Goal: Transaction & Acquisition: Download file/media

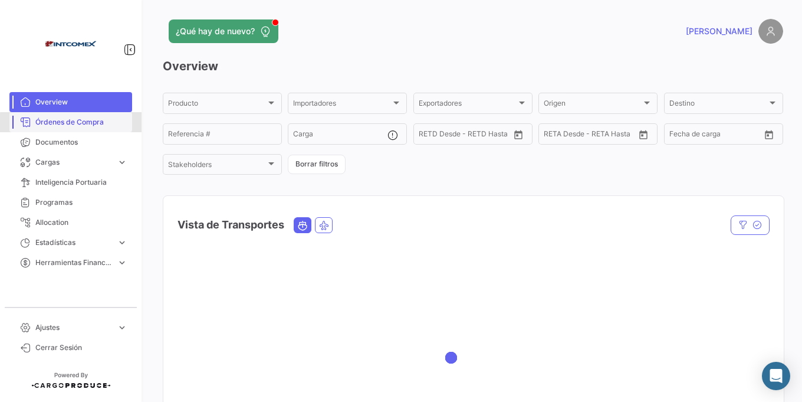
click at [90, 123] on span "Órdenes de Compra" at bounding box center [81, 122] width 92 height 11
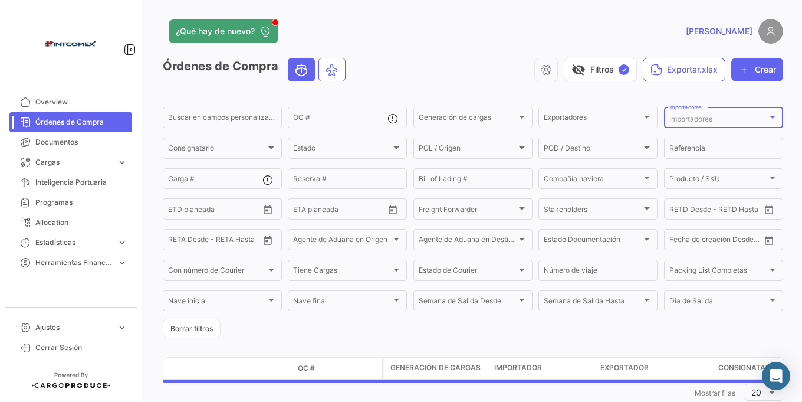
click at [713, 121] on div "Importadores" at bounding box center [719, 119] width 98 height 8
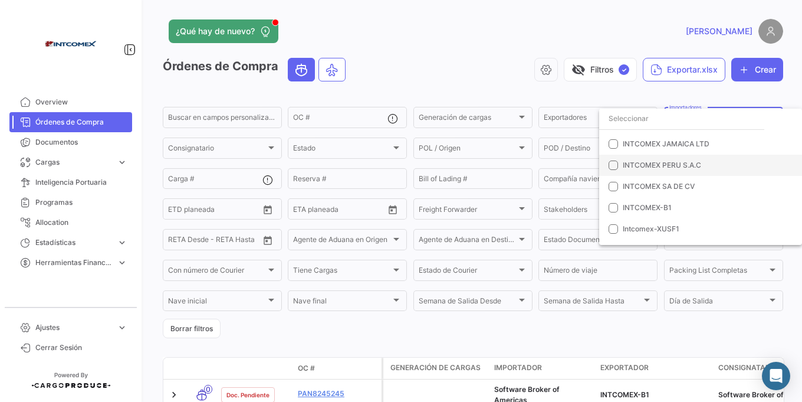
scroll to position [212, 0]
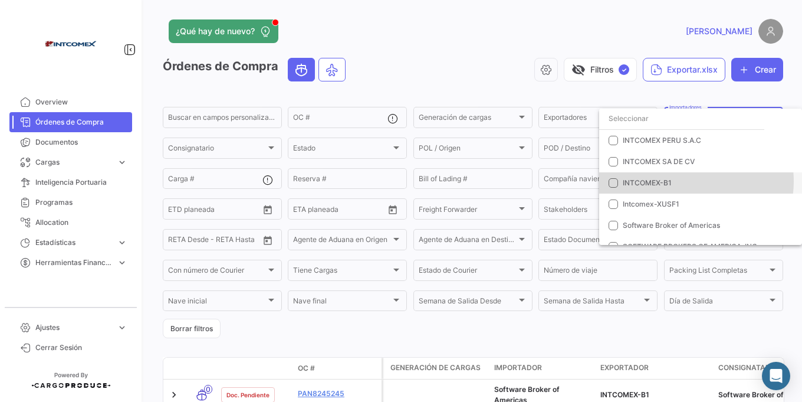
click at [683, 181] on span "INTCOMEX-B1" at bounding box center [705, 183] width 165 height 11
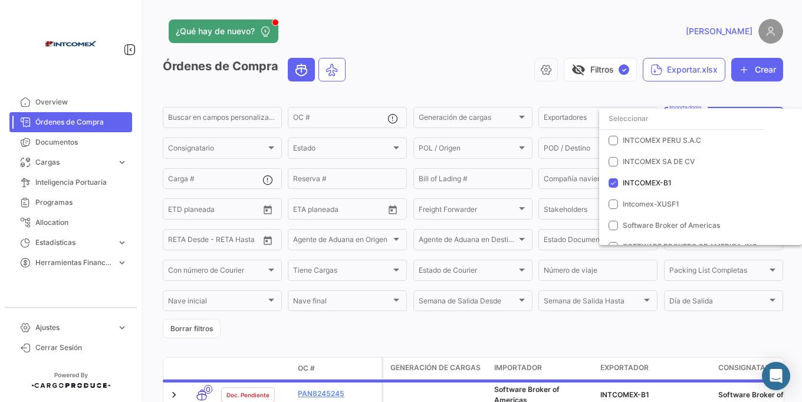
click at [506, 74] on div at bounding box center [401, 201] width 802 height 402
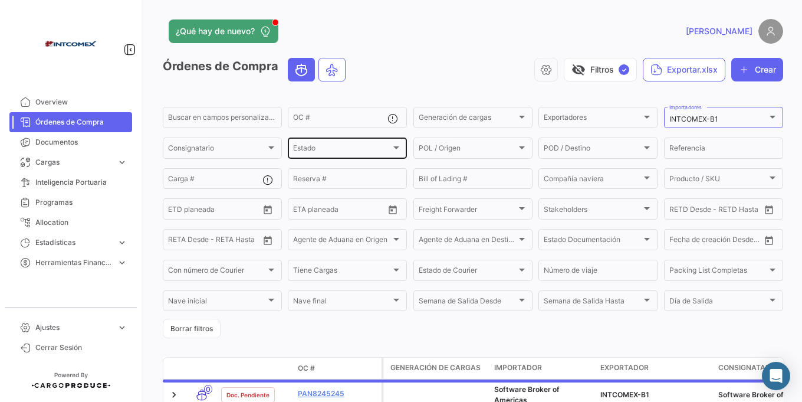
click at [388, 148] on div "Estado" at bounding box center [342, 150] width 98 height 8
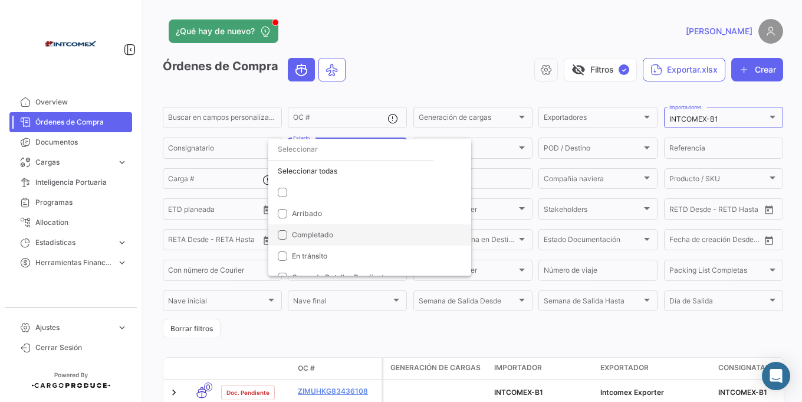
scroll to position [12, 0]
drag, startPoint x: 311, startPoint y: 242, endPoint x: 321, endPoint y: 144, distance: 99.0
click at [312, 240] on span "En tránsito" at bounding box center [309, 243] width 35 height 9
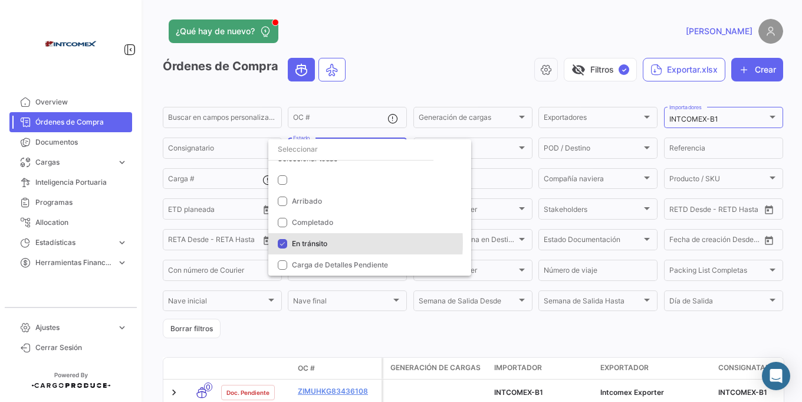
click at [392, 47] on div at bounding box center [401, 201] width 802 height 402
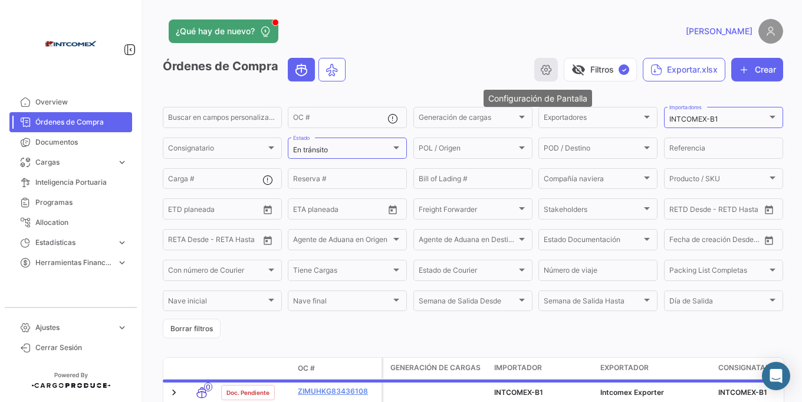
click at [540, 70] on icon "button" at bounding box center [546, 70] width 12 height 12
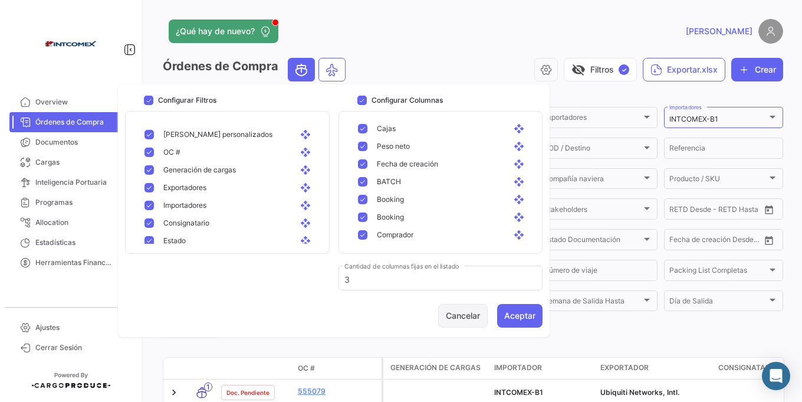
scroll to position [448, 0]
click at [530, 316] on button "Aceptar" at bounding box center [519, 316] width 45 height 24
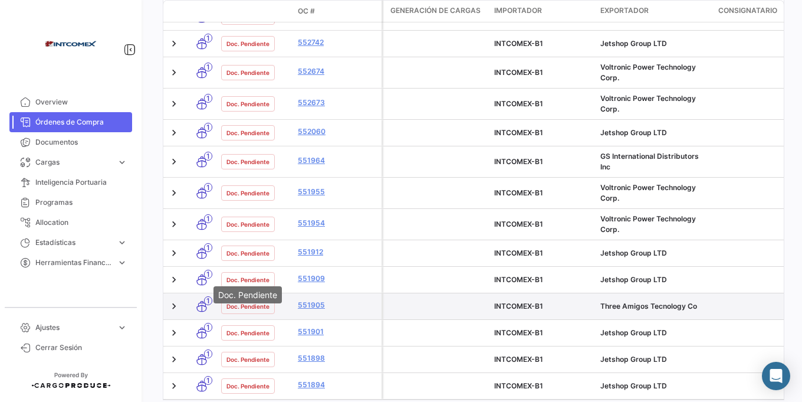
scroll to position [566, 0]
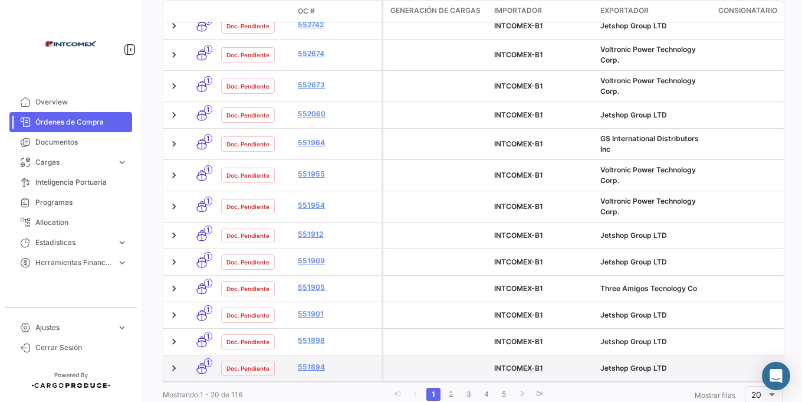
click at [218, 380] on datatable-body-cell "Doc. Pendiente" at bounding box center [255, 368] width 77 height 26
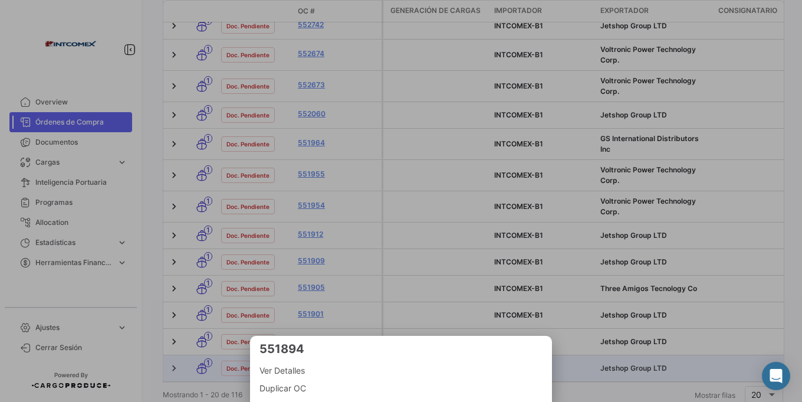
click at [208, 387] on div at bounding box center [401, 201] width 802 height 402
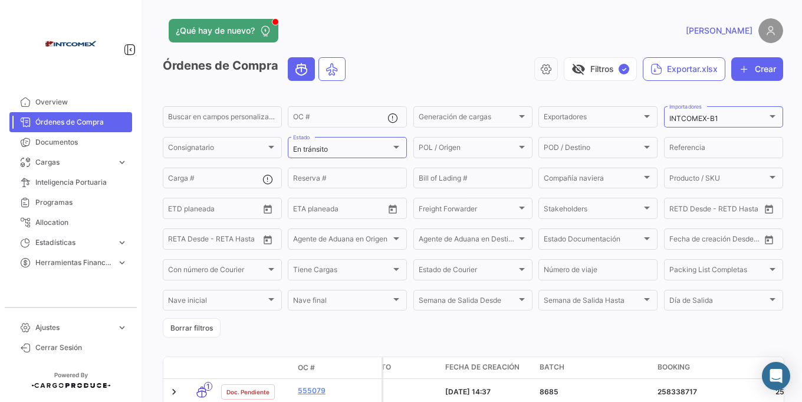
scroll to position [0, 0]
click at [688, 63] on button "Exportar.xlsx" at bounding box center [684, 70] width 83 height 24
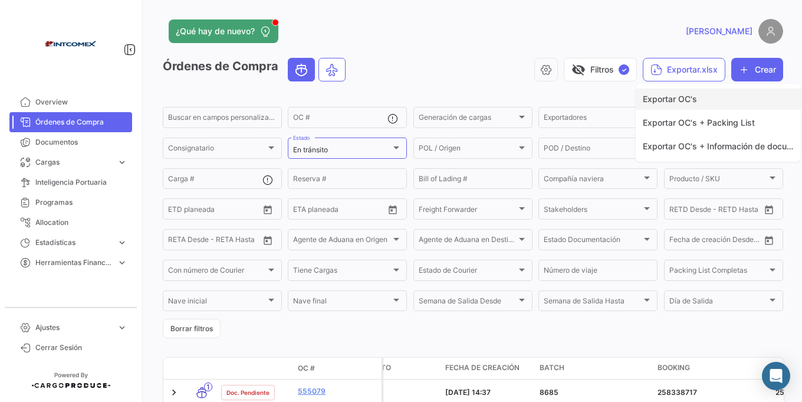
click at [666, 96] on span "Exportar OC's" at bounding box center [670, 99] width 54 height 10
click at [465, 67] on div "visibility_off Filtros ✓ Exportar.xlsx Crear" at bounding box center [569, 70] width 428 height 24
click at [665, 65] on button "Exportar.xlsx" at bounding box center [684, 70] width 83 height 24
click at [658, 96] on span "Exportar OC's" at bounding box center [670, 99] width 54 height 10
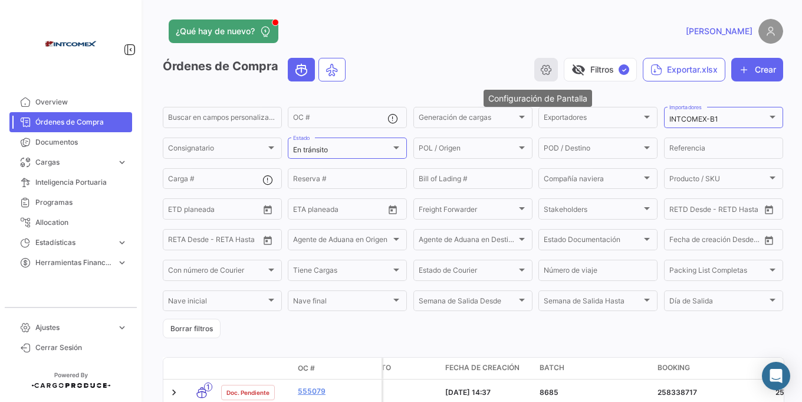
click at [534, 67] on button "button" at bounding box center [546, 70] width 24 height 24
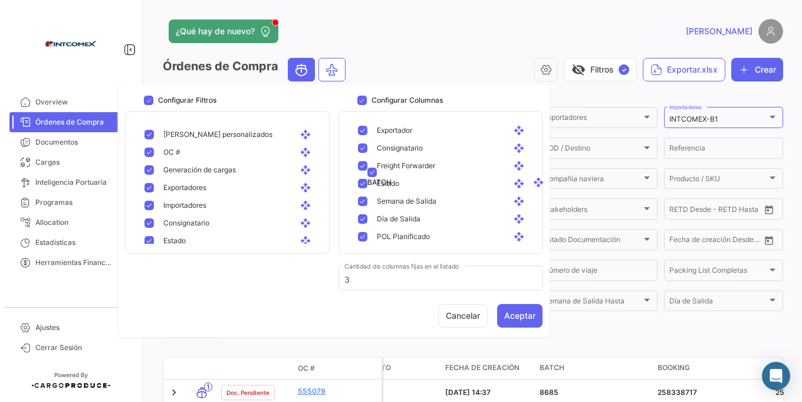
scroll to position [24, 0]
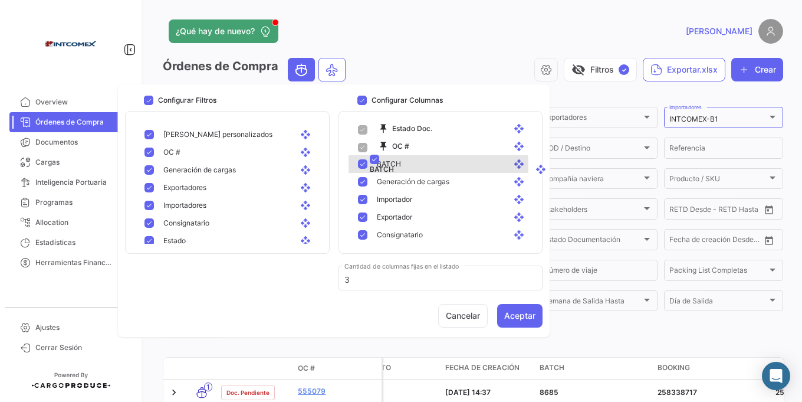
drag, startPoint x: 401, startPoint y: 201, endPoint x: 422, endPoint y: 162, distance: 43.8
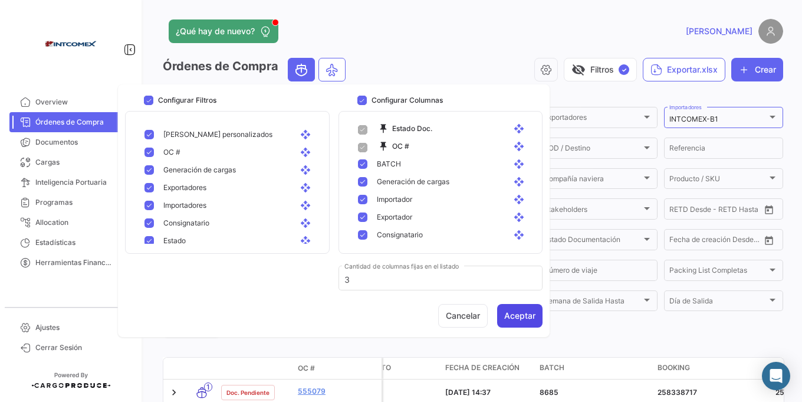
click at [521, 326] on button "Aceptar" at bounding box center [519, 316] width 45 height 24
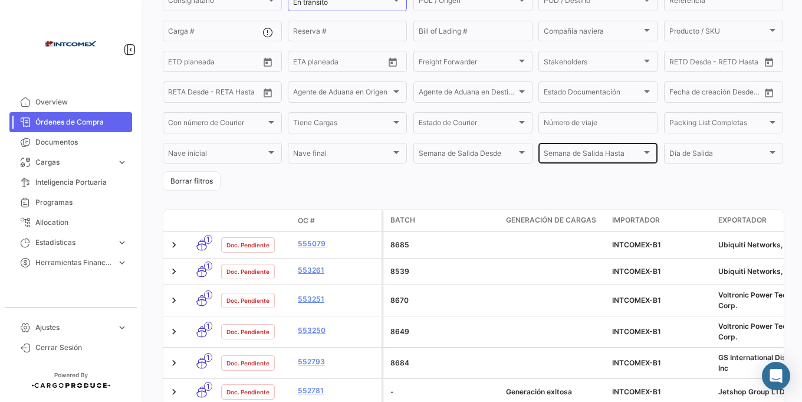
scroll to position [41, 0]
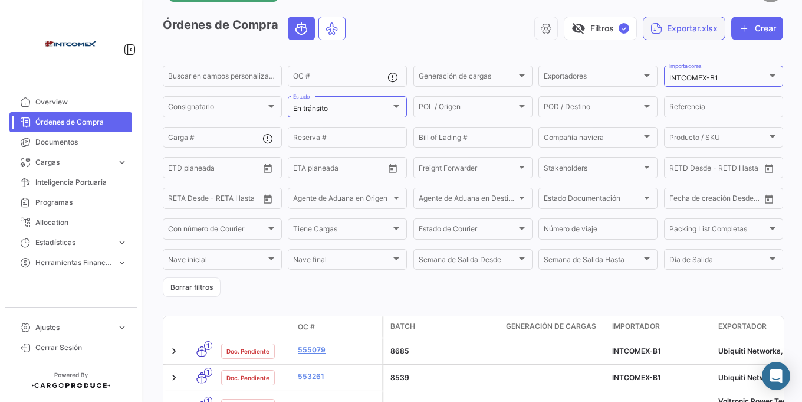
click at [654, 33] on icon "button" at bounding box center [657, 28] width 12 height 12
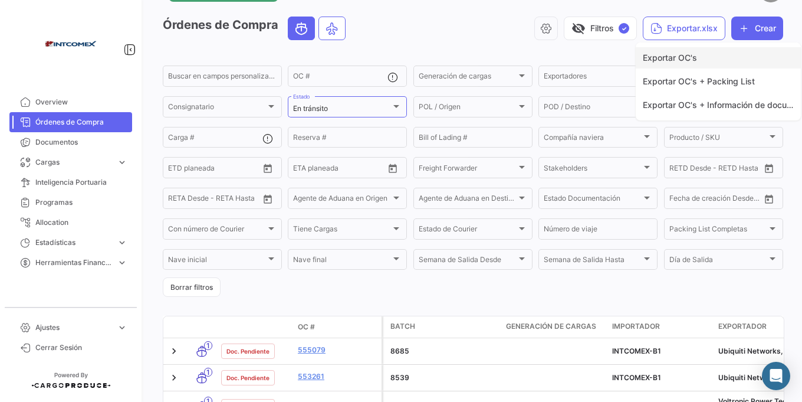
click at [658, 60] on span "Exportar OC's" at bounding box center [670, 58] width 54 height 10
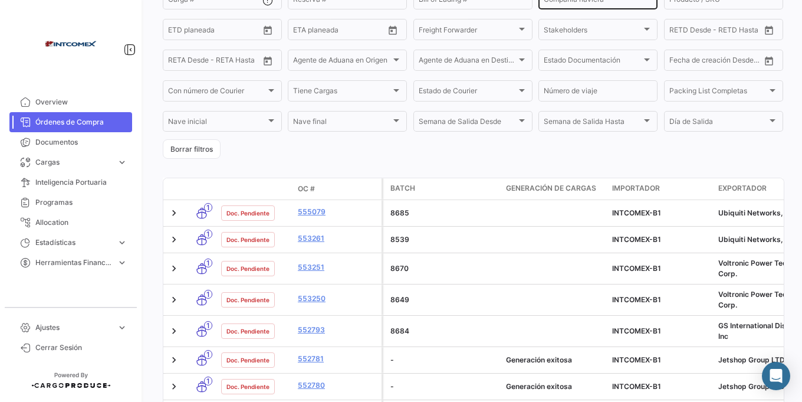
scroll to position [183, 0]
